Goal: Information Seeking & Learning: Find specific fact

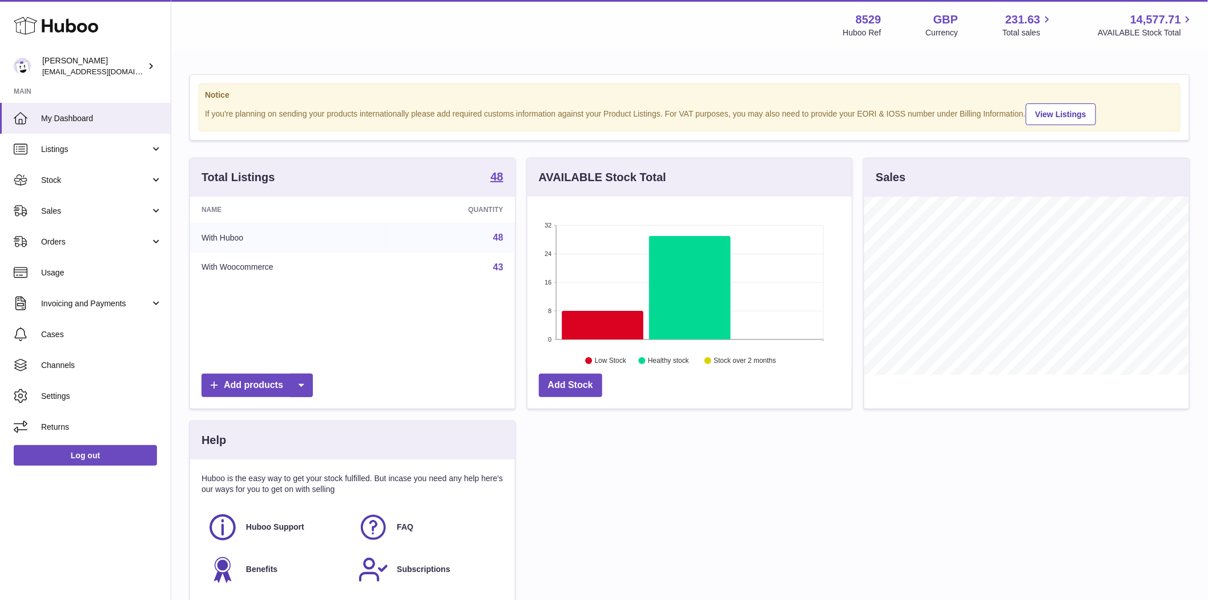
scroll to position [178, 324]
click at [47, 212] on span "Sales" at bounding box center [95, 211] width 109 height 11
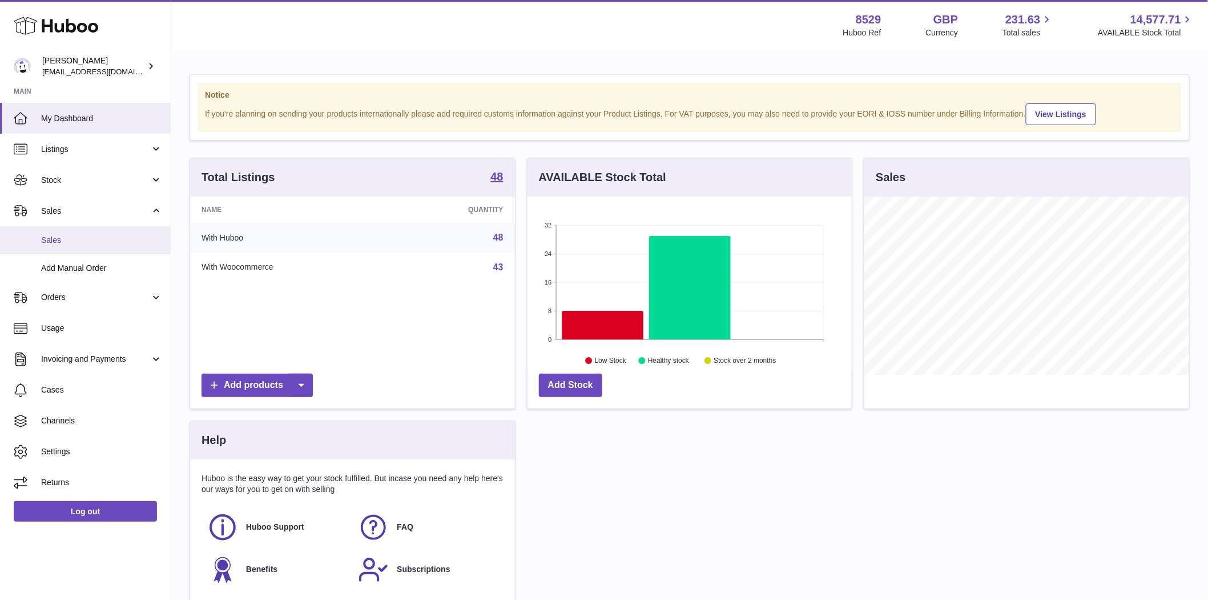
click at [55, 235] on span "Sales" at bounding box center [101, 240] width 121 height 11
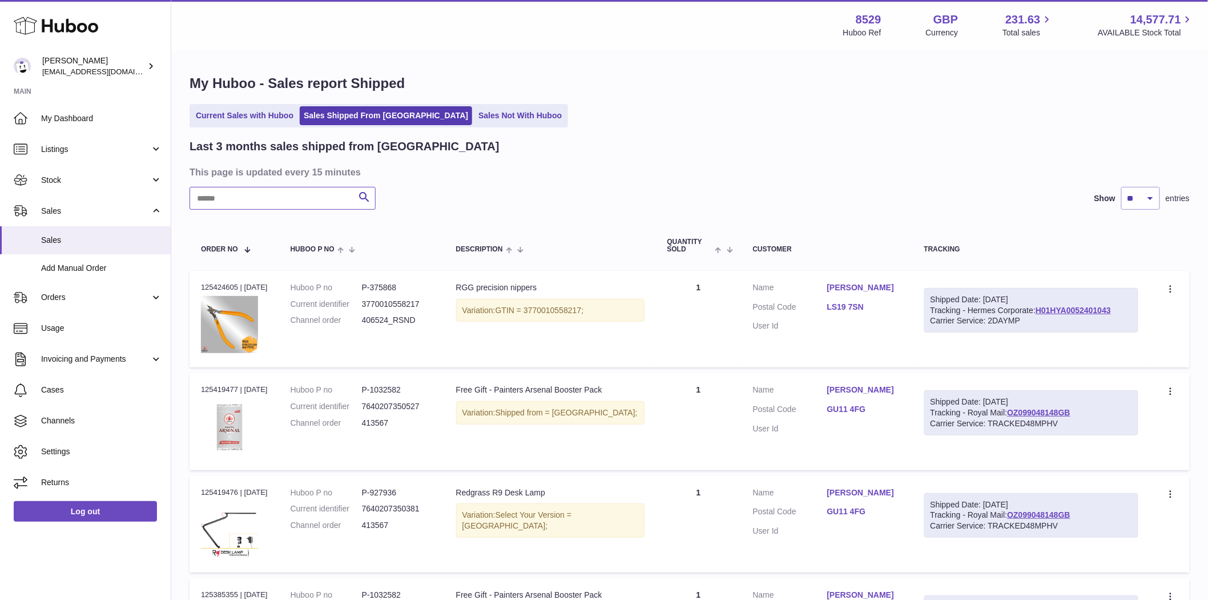
drag, startPoint x: 0, startPoint y: 0, endPoint x: 224, endPoint y: 201, distance: 300.9
click at [224, 201] on input "text" at bounding box center [283, 198] width 186 height 23
paste input "******"
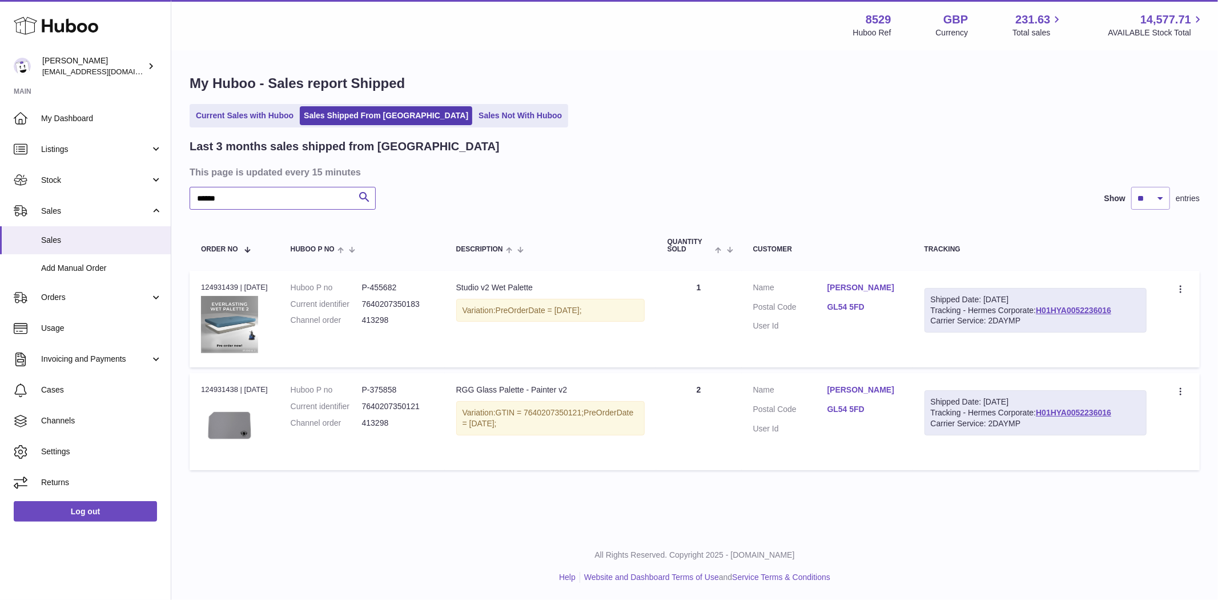
type input "******"
drag, startPoint x: 236, startPoint y: 283, endPoint x: 200, endPoint y: 286, distance: 36.6
click at [200, 286] on td "Order no 124931439 | [DATE]" at bounding box center [235, 319] width 90 height 97
copy div "124931439"
click at [857, 288] on link "[PERSON_NAME]" at bounding box center [865, 287] width 74 height 11
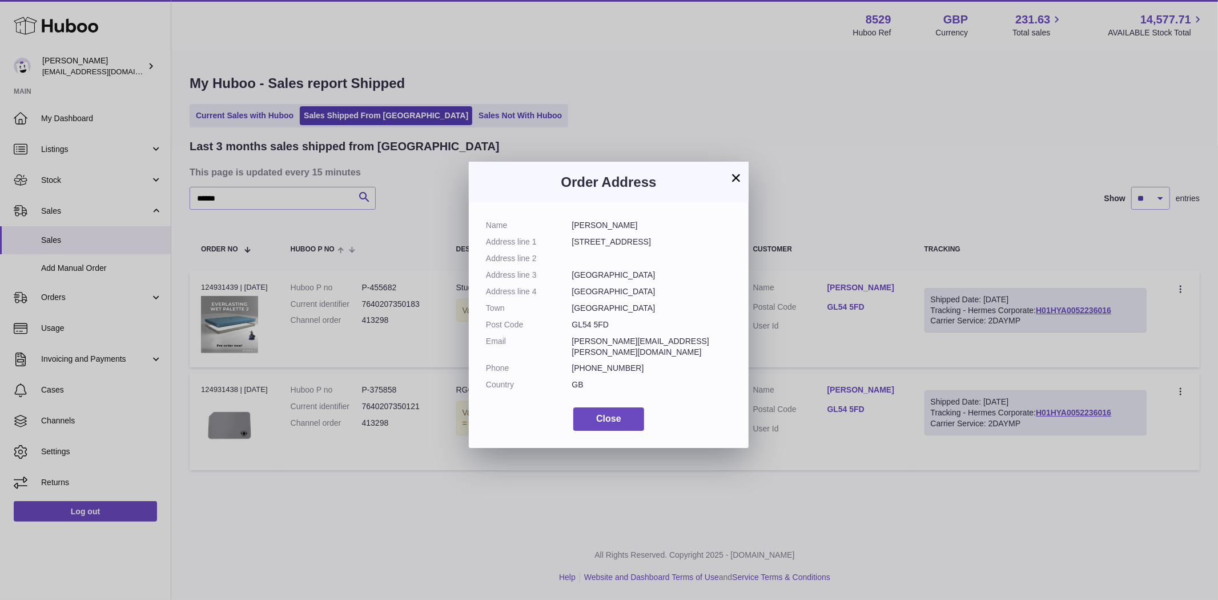
drag, startPoint x: 612, startPoint y: 327, endPoint x: 577, endPoint y: 223, distance: 110.2
click at [577, 223] on dl "Name [PERSON_NAME] Address line 1 [GEOGRAPHIC_DATA] Address line 2 Address line…" at bounding box center [609, 308] width 246 height 176
drag, startPoint x: 649, startPoint y: 252, endPoint x: 632, endPoint y: 262, distance: 20.2
click at [649, 252] on dl "Name [PERSON_NAME] Address line 1 [GEOGRAPHIC_DATA] Address line 2 Address line…" at bounding box center [609, 308] width 246 height 176
drag, startPoint x: 616, startPoint y: 329, endPoint x: 608, endPoint y: 328, distance: 8.1
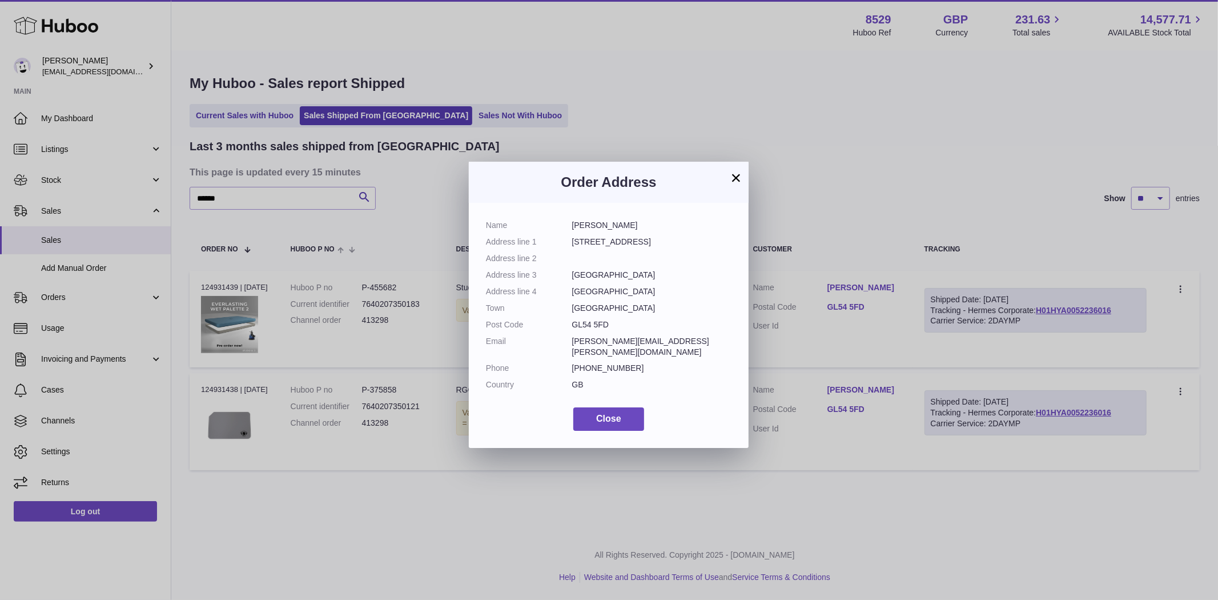
click at [616, 330] on dl "Name Emily McConaghy Address line 1 8 Lidcombe Road Address line 2 Address line…" at bounding box center [609, 308] width 246 height 176
click at [575, 260] on dd at bounding box center [652, 258] width 160 height 11
click at [571, 222] on dt "Name" at bounding box center [529, 225] width 86 height 11
drag, startPoint x: 568, startPoint y: 223, endPoint x: 609, endPoint y: 324, distance: 109.7
click at [609, 324] on dl "Name Emily McConaghy Address line 1 8 Lidcombe Road Address line 2 Address line…" at bounding box center [609, 308] width 246 height 176
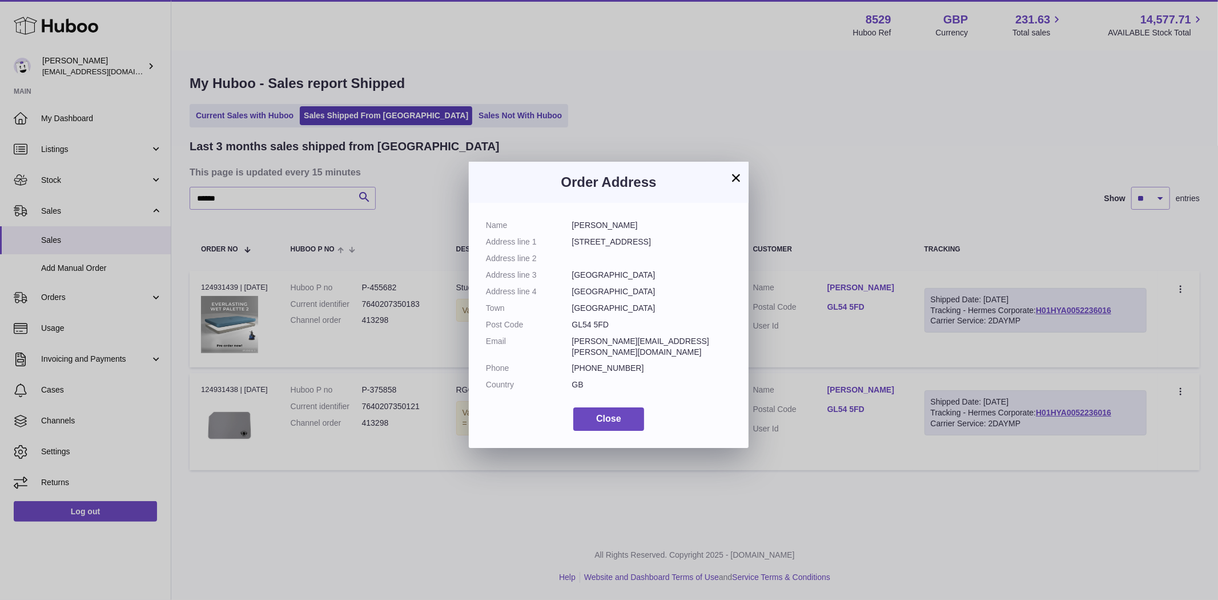
copy dl "Emily McConaghy Address line 1 8 Lidcombe Road Address line 2 Address line 3 Ch…"
click at [733, 174] on button "×" at bounding box center [736, 178] width 14 height 14
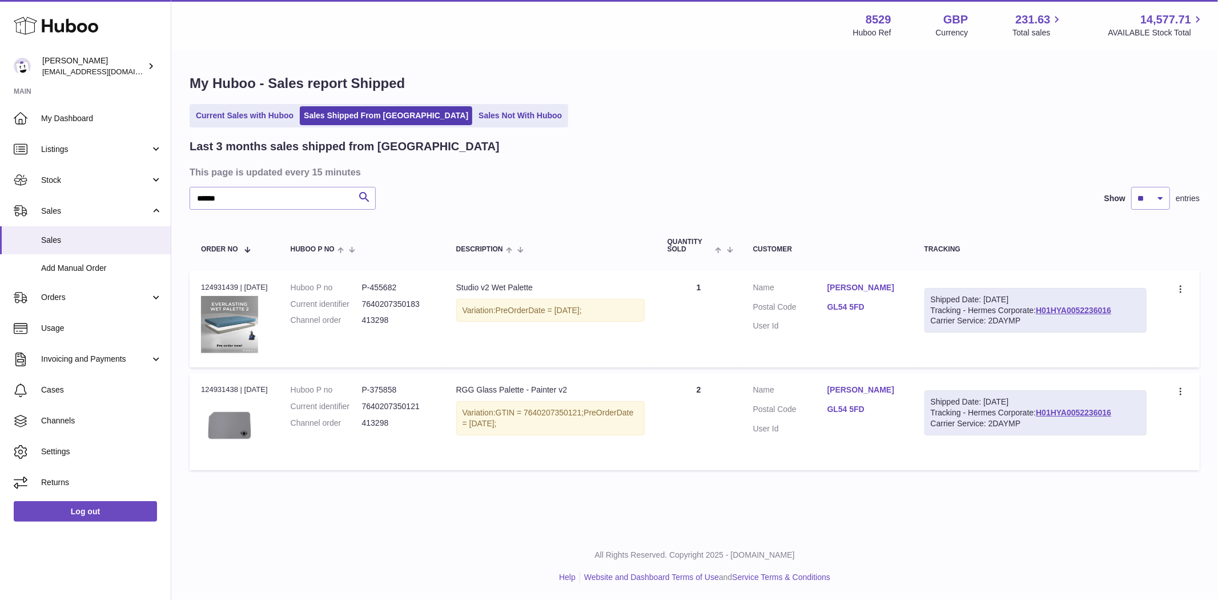
click at [872, 287] on link "Emily McConaghy" at bounding box center [865, 287] width 74 height 11
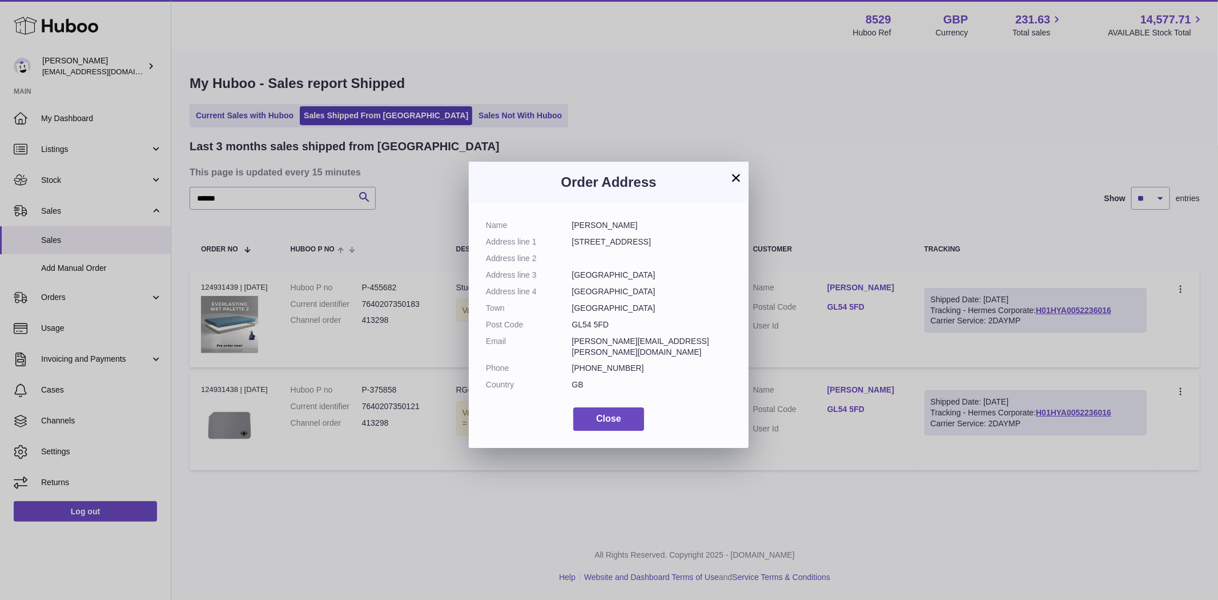
drag, startPoint x: 655, startPoint y: 229, endPoint x: 556, endPoint y: 226, distance: 99.4
click at [556, 226] on dl "Name Emily McConaghy Address line 1 8 Lidcombe Road Address line 2 Address line…" at bounding box center [609, 308] width 246 height 176
copy dl "Emily McConaghy"
click at [601, 413] on span "Close" at bounding box center [608, 418] width 25 height 10
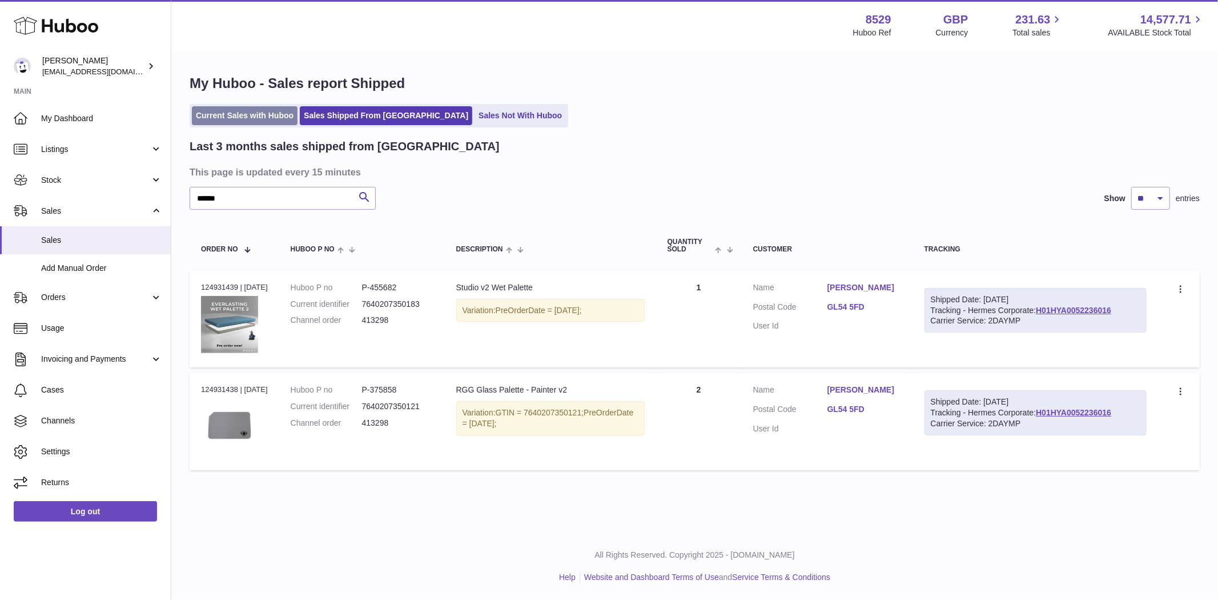
click at [244, 117] on link "Current Sales with Huboo" at bounding box center [245, 115] width 106 height 19
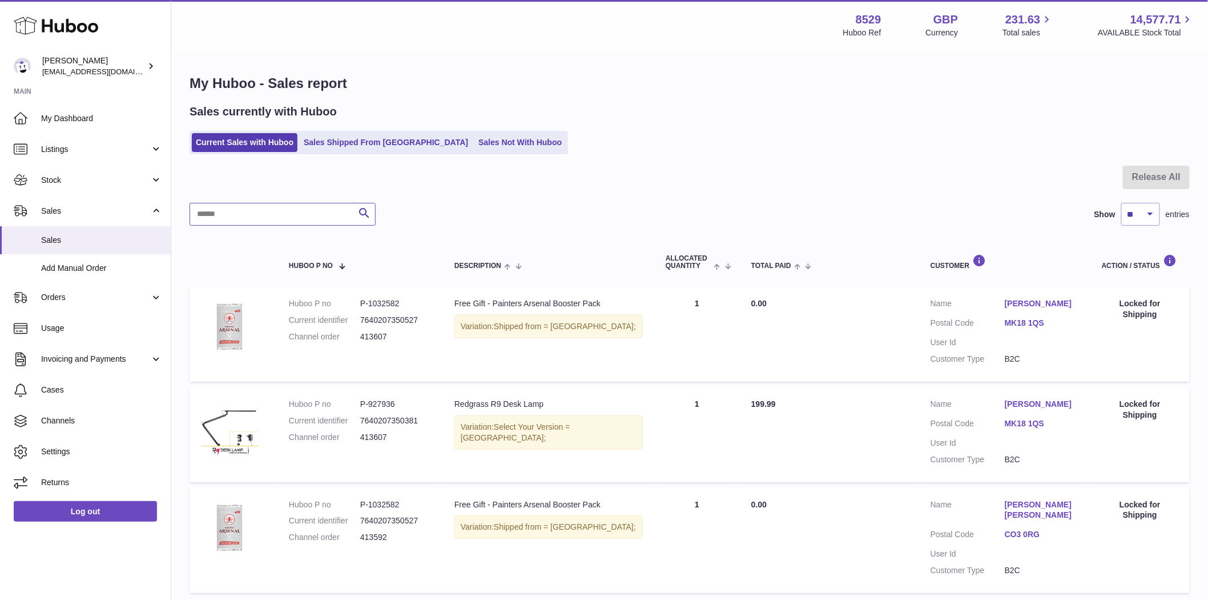
click at [236, 208] on input "text" at bounding box center [283, 214] width 186 height 23
paste input "**********"
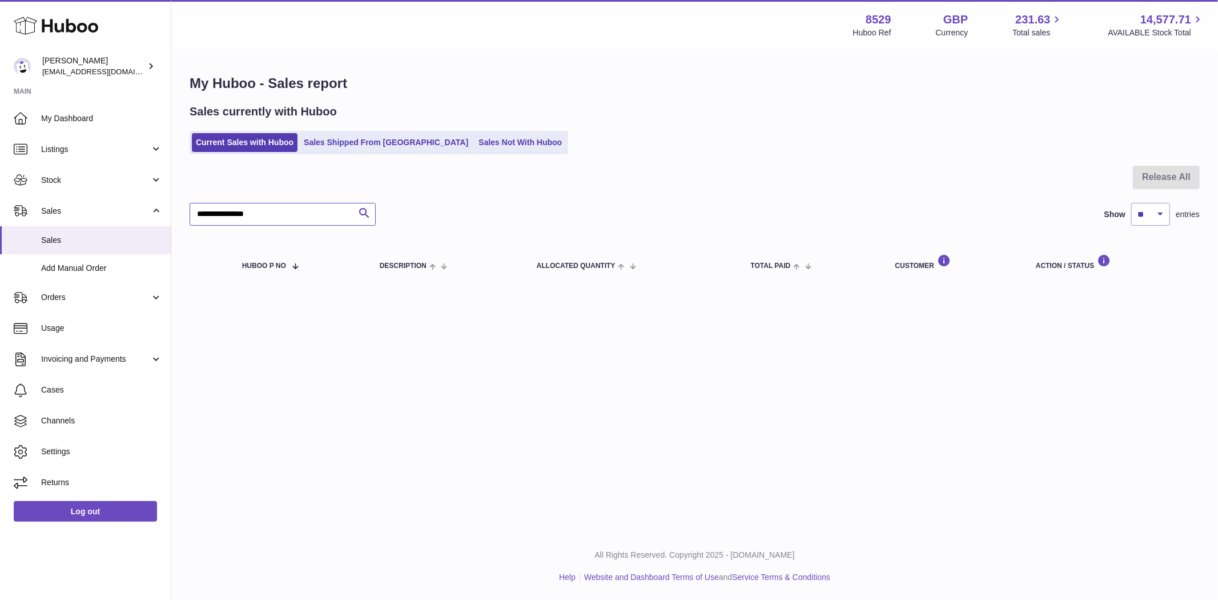
click at [199, 211] on input "**********" at bounding box center [283, 214] width 186 height 23
type input "**********"
